Goal: Navigation & Orientation: Go to known website

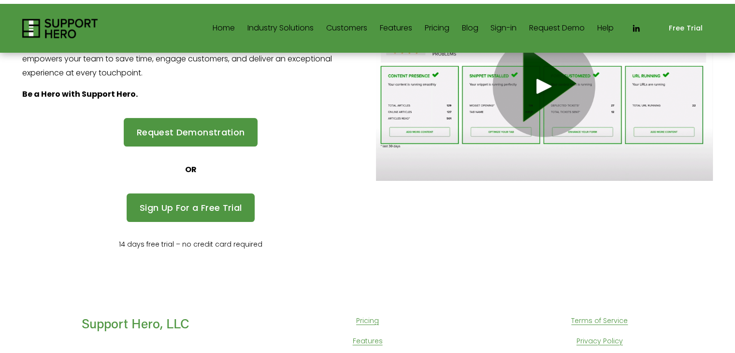
scroll to position [190, 0]
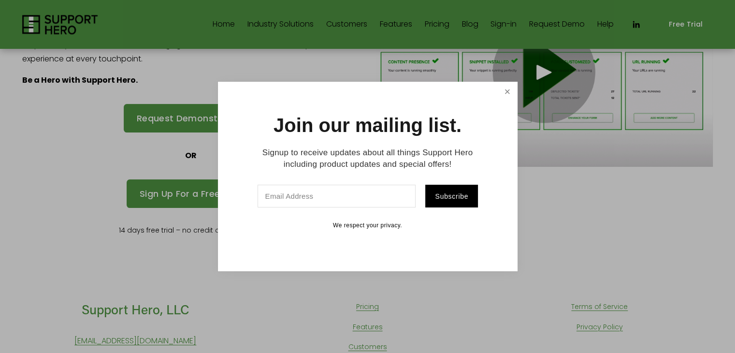
click at [502, 93] on link "Close" at bounding box center [507, 91] width 17 height 17
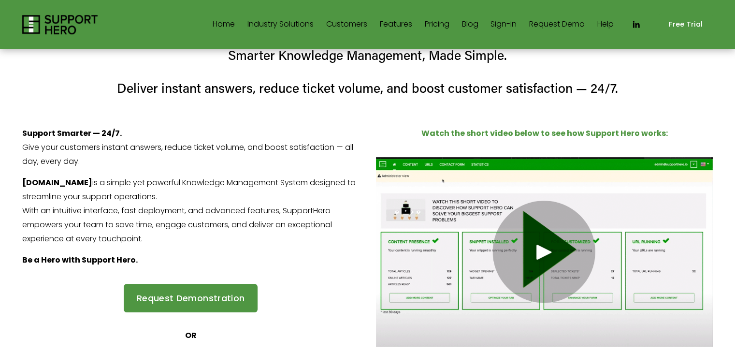
scroll to position [0, 0]
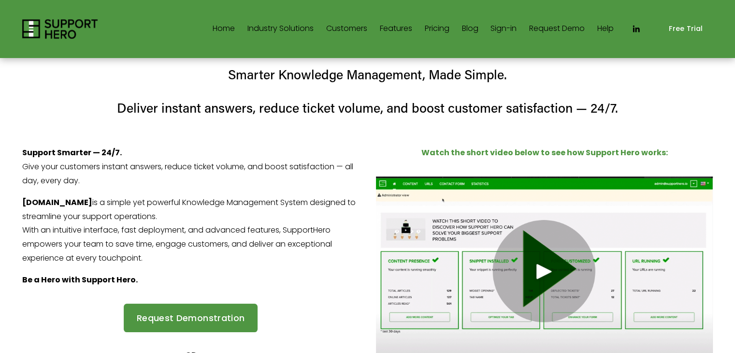
click at [218, 28] on link "Home" at bounding box center [224, 28] width 22 height 15
click at [503, 28] on link "Sign-in" at bounding box center [503, 28] width 26 height 15
